Goal: Transaction & Acquisition: Purchase product/service

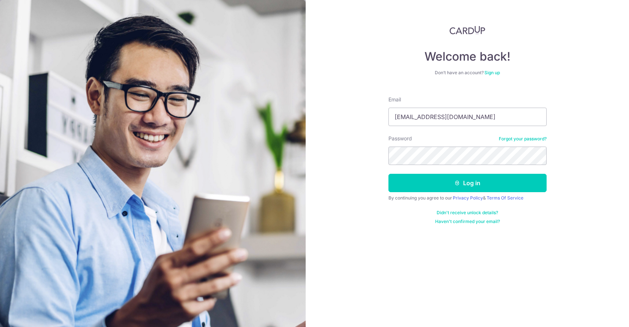
type input "yihmin22@gmail.com"
click at [418, 178] on button "Log in" at bounding box center [467, 183] width 158 height 18
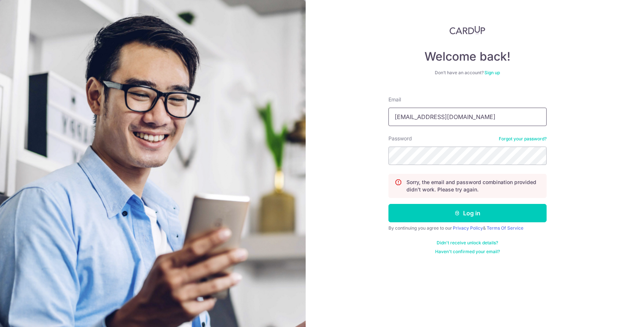
type input "[EMAIL_ADDRESS][DOMAIN_NAME]"
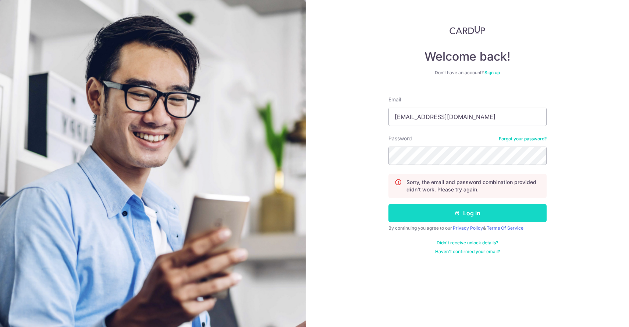
click at [427, 213] on button "Log in" at bounding box center [467, 213] width 158 height 18
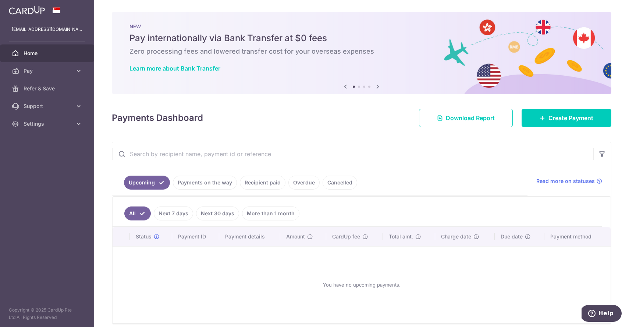
click at [256, 185] on link "Recipient paid" at bounding box center [263, 183] width 46 height 14
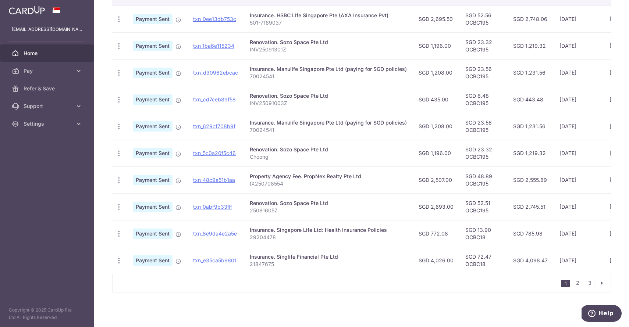
scroll to position [210, 0]
click at [576, 282] on link "2" at bounding box center [577, 283] width 9 height 9
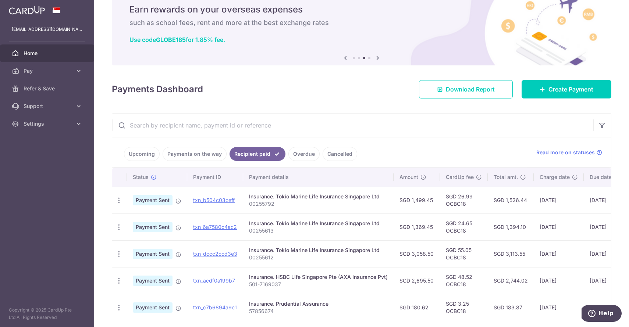
scroll to position [41, 0]
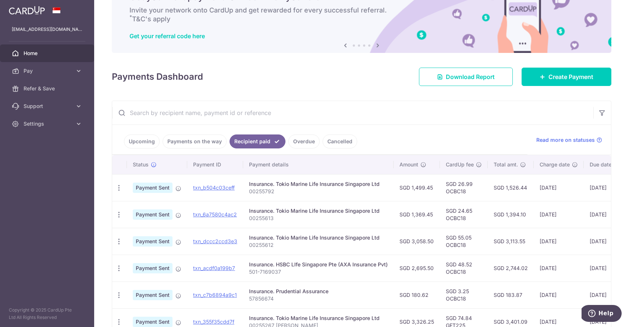
click at [43, 51] on span "Home" at bounding box center [48, 53] width 49 height 7
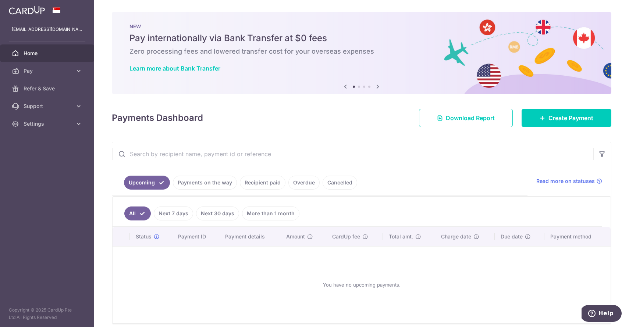
click at [40, 57] on link "Home" at bounding box center [47, 53] width 94 height 18
click at [39, 69] on span "Pay" at bounding box center [48, 70] width 49 height 7
click at [44, 55] on span "Home" at bounding box center [48, 53] width 49 height 7
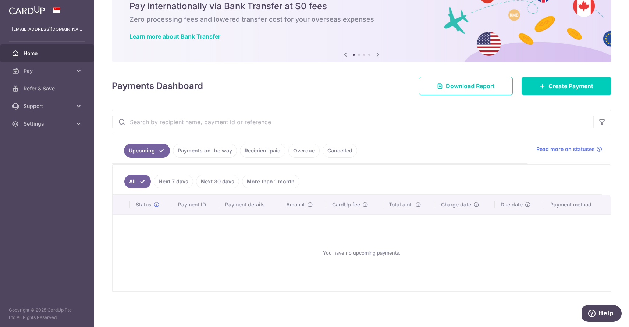
scroll to position [32, 0]
click at [55, 74] on span "Pay" at bounding box center [48, 70] width 49 height 7
click at [49, 86] on span "Payments" at bounding box center [48, 88] width 49 height 7
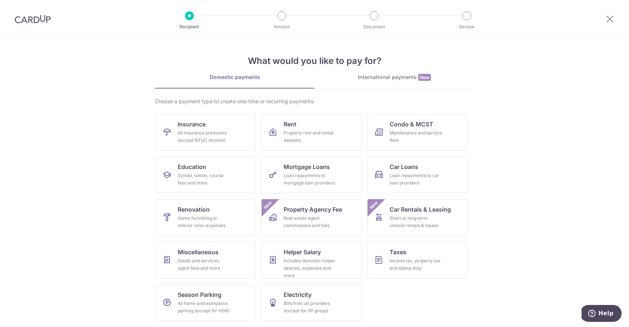
scroll to position [2, 0]
click at [387, 80] on div "International payments New" at bounding box center [394, 78] width 160 height 8
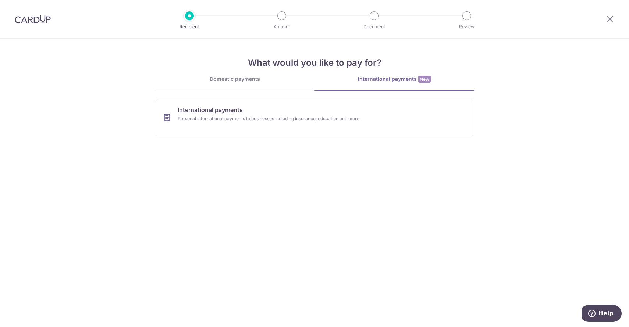
scroll to position [0, 0]
click at [339, 124] on link "International payments Personal international payments to businesses including …" at bounding box center [315, 118] width 318 height 37
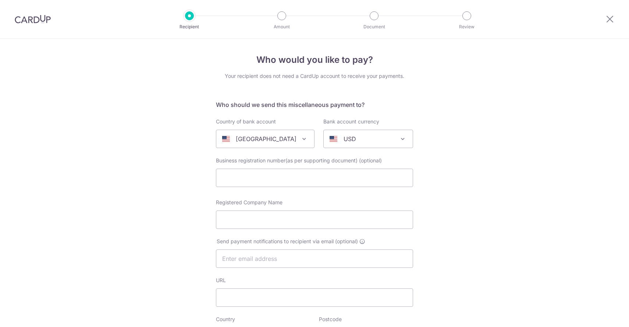
select select
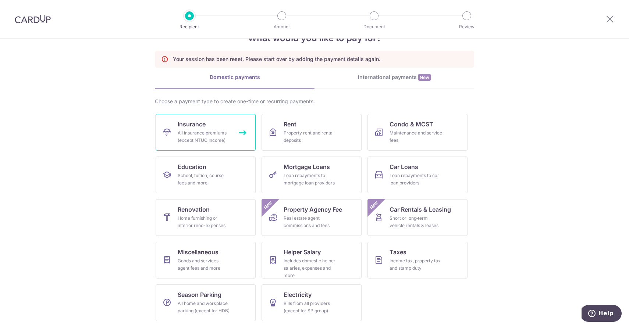
scroll to position [25, 0]
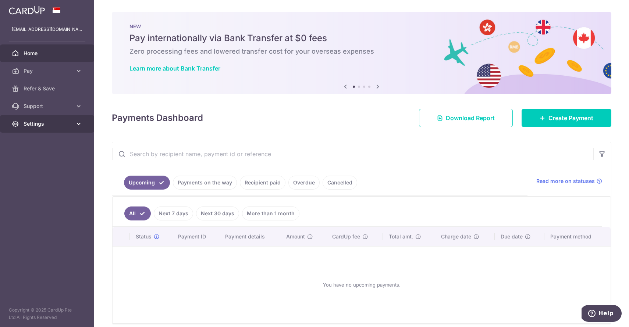
click at [47, 120] on span "Settings" at bounding box center [48, 123] width 49 height 7
click at [49, 109] on span "Support" at bounding box center [48, 106] width 49 height 7
click at [46, 55] on span "Home" at bounding box center [48, 53] width 49 height 7
click at [345, 87] on icon at bounding box center [345, 86] width 9 height 9
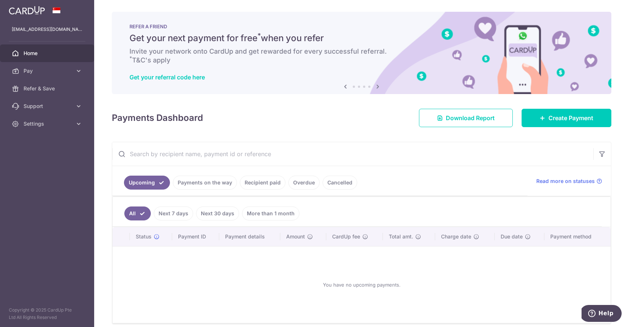
click at [345, 87] on icon at bounding box center [345, 86] width 9 height 9
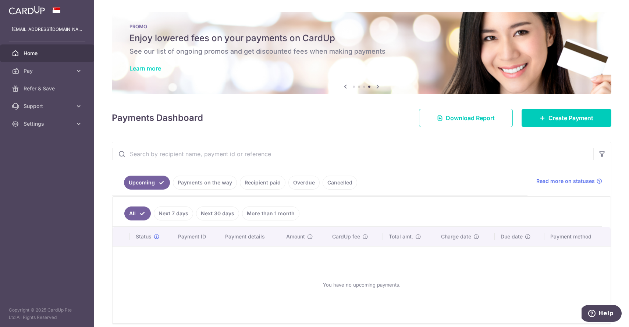
click at [159, 68] on link "Learn more" at bounding box center [145, 68] width 32 height 7
